Goal: Navigation & Orientation: Find specific page/section

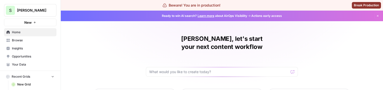
click at [28, 49] on span "Insights" at bounding box center [33, 48] width 42 height 5
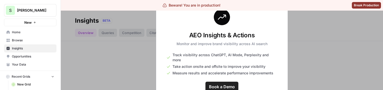
click at [28, 42] on span "Browse" at bounding box center [33, 40] width 42 height 5
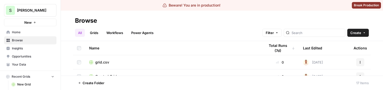
click at [28, 53] on link "Opportunities" at bounding box center [30, 57] width 52 height 8
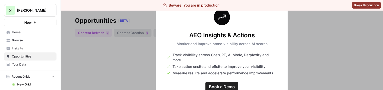
click at [214, 84] on span "Book a Demo" at bounding box center [222, 87] width 26 height 6
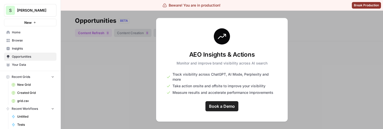
click at [39, 52] on link "Insights" at bounding box center [30, 49] width 52 height 8
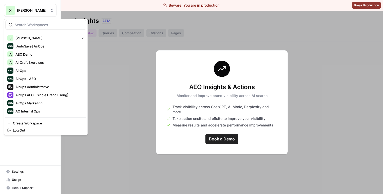
click at [46, 6] on button "S Santiago" at bounding box center [30, 10] width 52 height 13
click at [36, 81] on span "AirOps - AEO" at bounding box center [48, 78] width 67 height 5
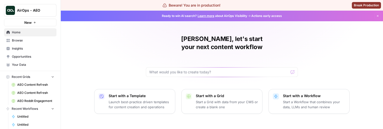
click at [33, 49] on span "Insights" at bounding box center [33, 48] width 42 height 5
